Goal: Navigation & Orientation: Find specific page/section

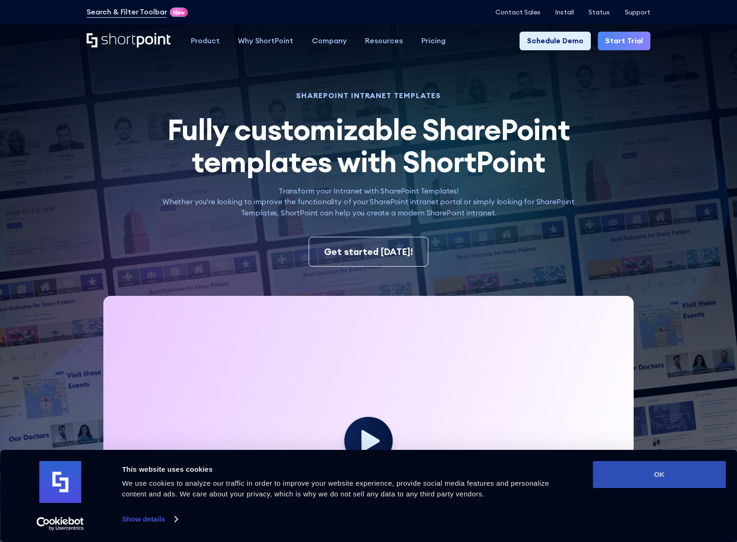
click at [646, 474] on button "OK" at bounding box center [659, 474] width 133 height 27
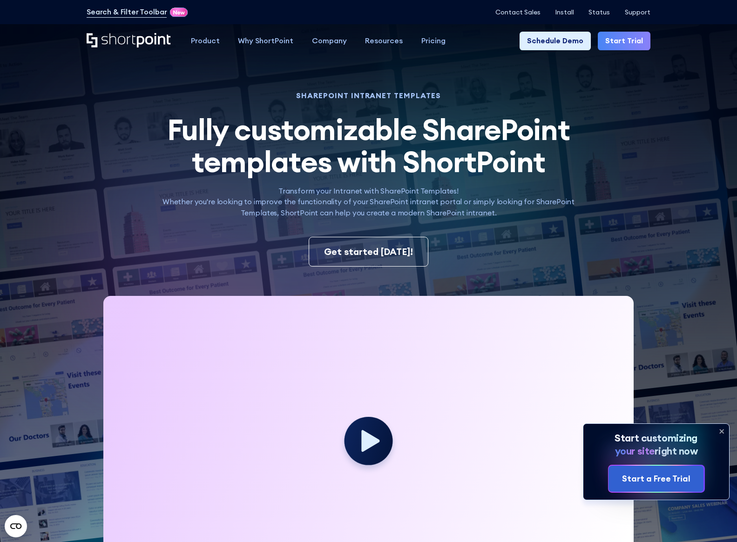
click at [714, 452] on icon at bounding box center [656, 462] width 146 height 76
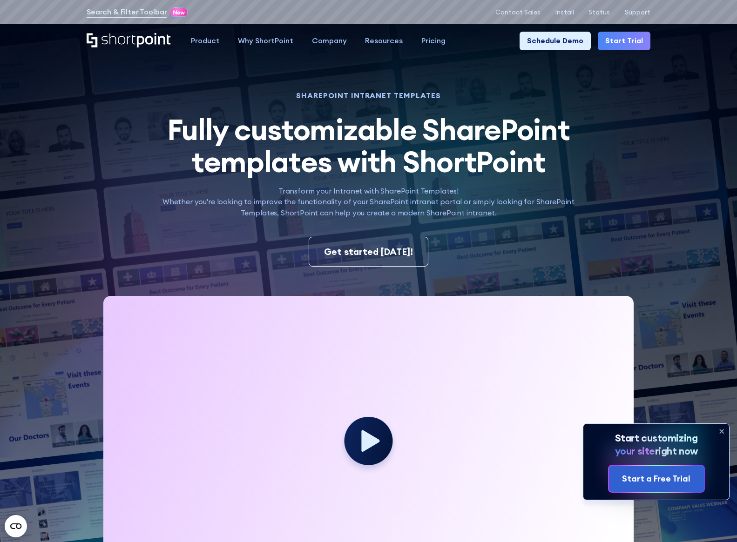
click at [722, 431] on icon at bounding box center [722, 432] width 4 height 4
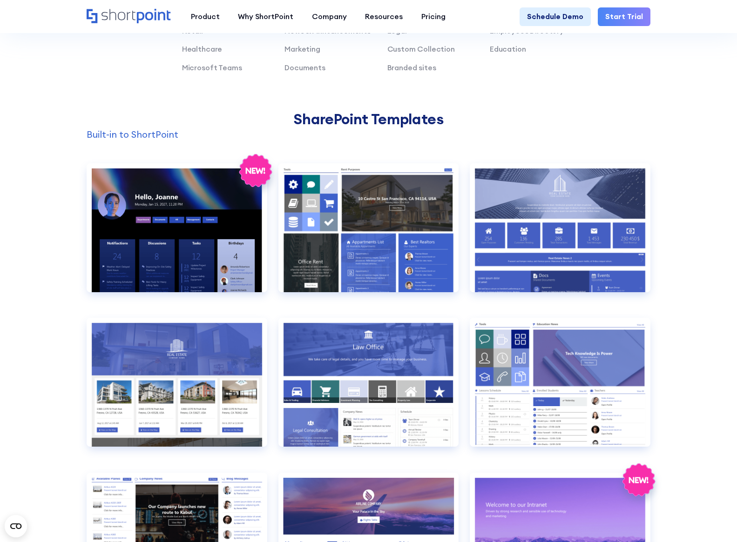
scroll to position [884, 0]
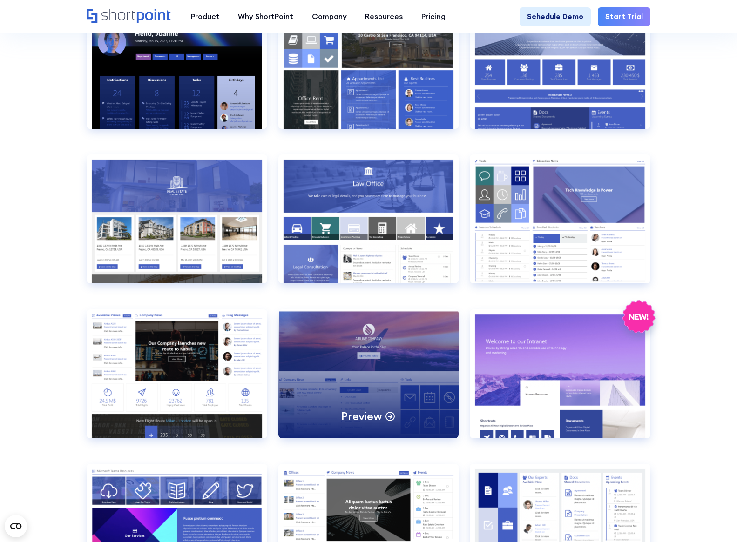
click at [404, 392] on div "Preview" at bounding box center [368, 374] width 181 height 129
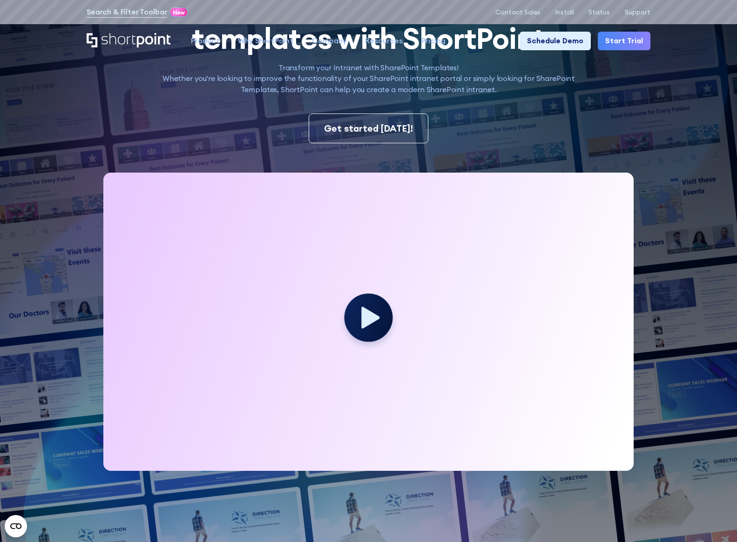
scroll to position [0, 0]
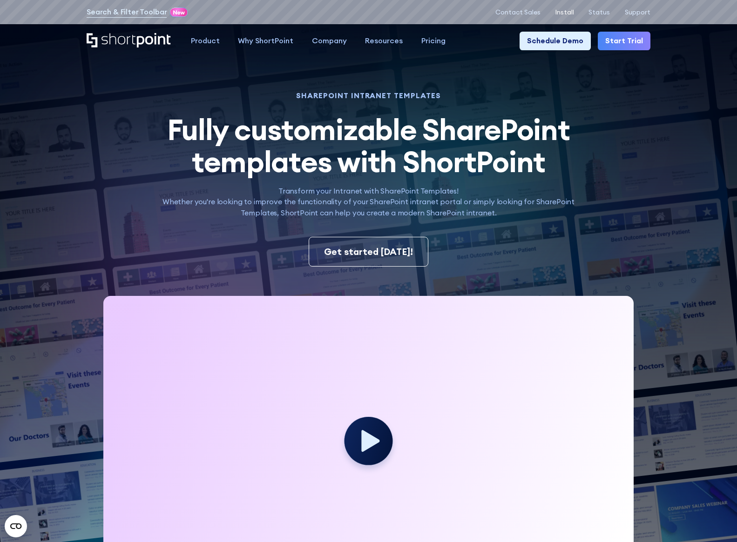
click at [566, 13] on p "Install" at bounding box center [564, 11] width 19 height 7
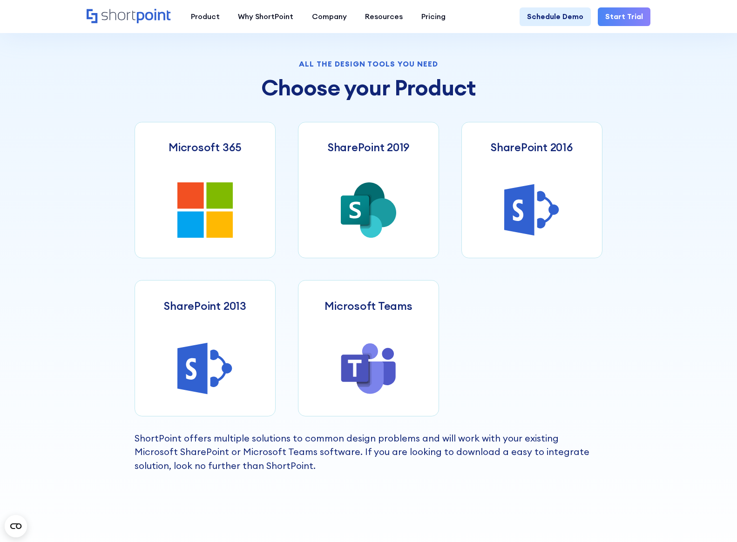
scroll to position [372, 0]
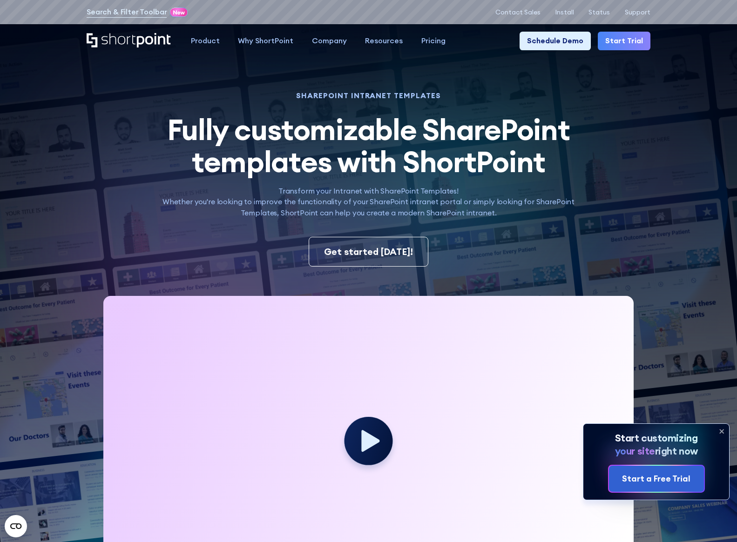
click at [722, 431] on icon at bounding box center [722, 432] width 4 height 4
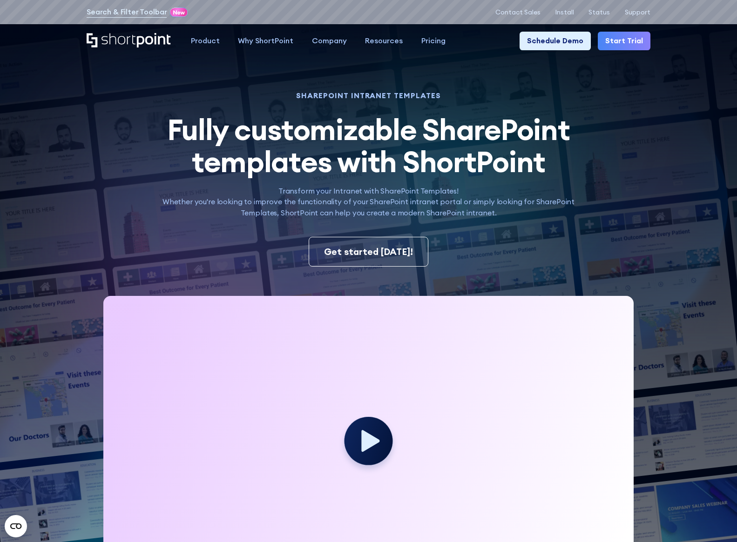
click at [142, 40] on icon "Home" at bounding box center [155, 40] width 34 height 15
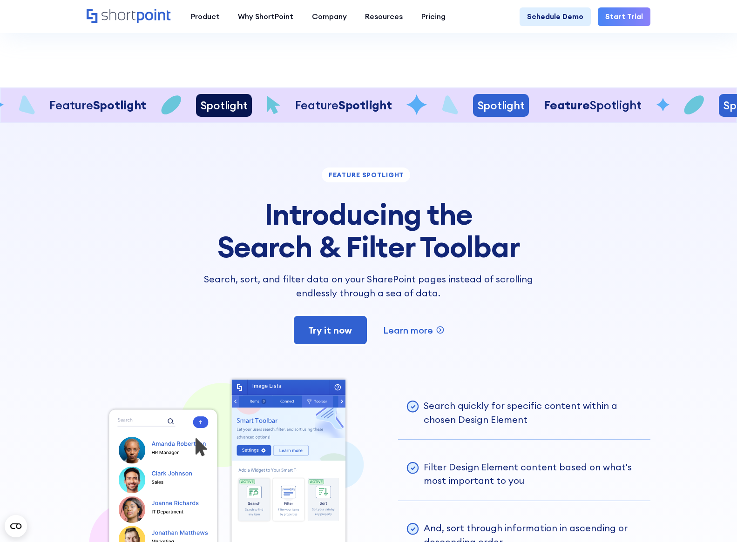
scroll to position [2002, 0]
